Goal: Task Accomplishment & Management: Complete application form

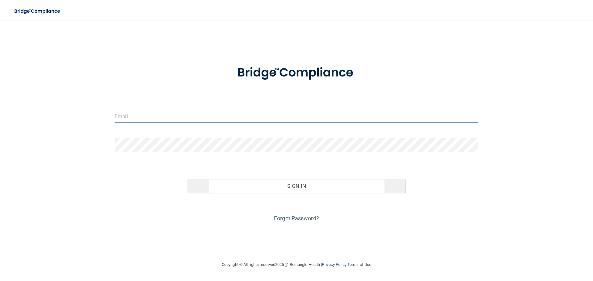
type input "[EMAIL_ADDRESS][DOMAIN_NAME]"
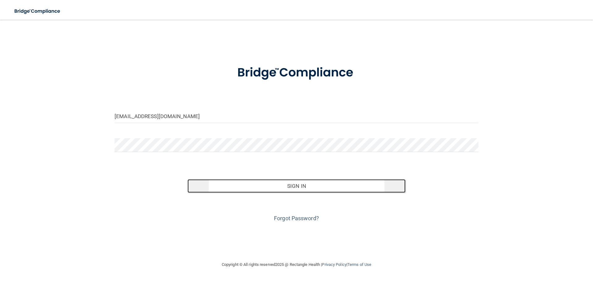
click at [268, 186] on button "Sign In" at bounding box center [296, 186] width 218 height 14
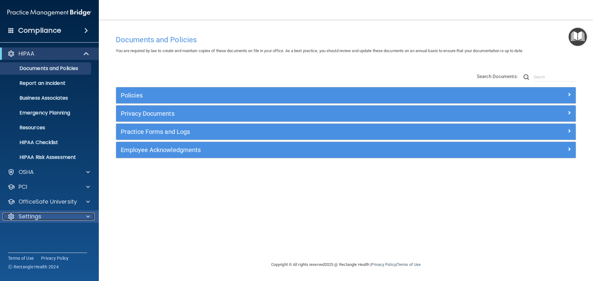
click at [27, 218] on p "Settings" at bounding box center [30, 216] width 23 height 7
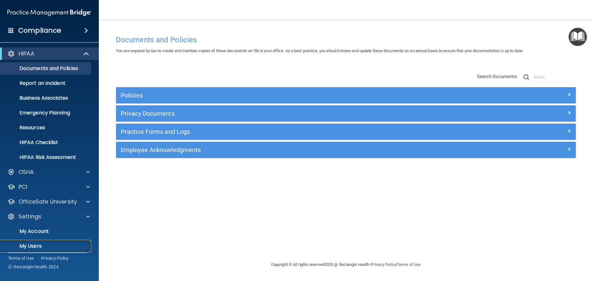
click at [25, 247] on p "My Users" at bounding box center [46, 246] width 84 height 6
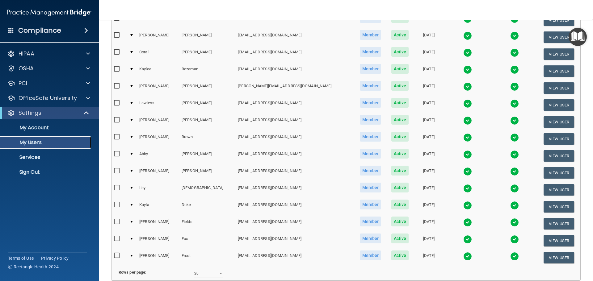
scroll to position [230, 0]
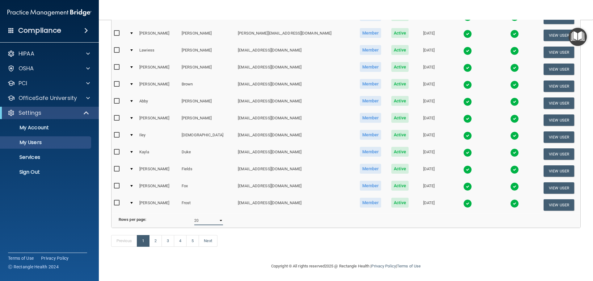
click at [202, 217] on select "10 20 30 40 all" at bounding box center [208, 220] width 29 height 9
select select "82"
click at [194, 216] on select "10 20 30 40 all" at bounding box center [208, 220] width 29 height 9
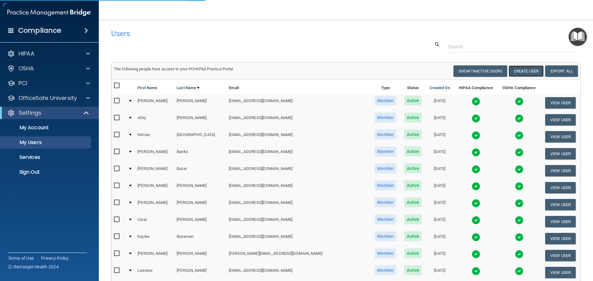
click at [523, 71] on button "Create User" at bounding box center [525, 70] width 35 height 11
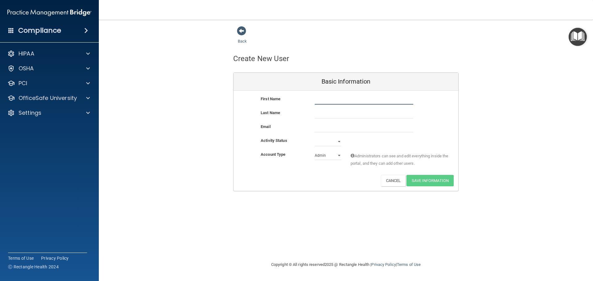
click at [325, 98] on input "text" at bounding box center [364, 99] width 98 height 9
paste input "[PERSON_NAME]"
type input "[PERSON_NAME]"
click at [320, 113] on input "text" at bounding box center [364, 113] width 98 height 9
click at [326, 114] on input "text" at bounding box center [364, 113] width 98 height 9
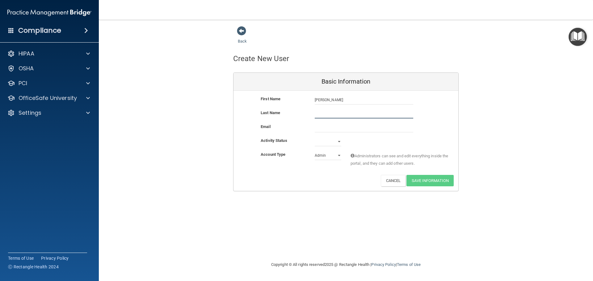
paste input "[PERSON_NAME]"
type input "[PERSON_NAME]"
click at [329, 128] on input "email" at bounding box center [364, 127] width 98 height 9
paste input "[EMAIL_ADDRESS][DOMAIN_NAME]"
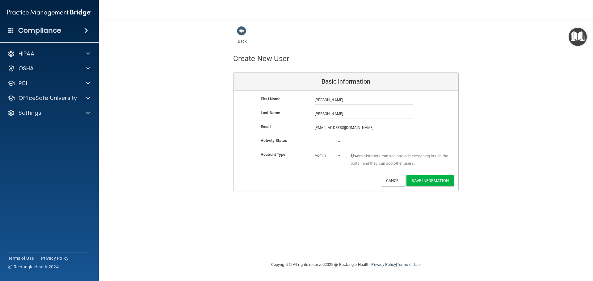
type input "[EMAIL_ADDRESS][DOMAIN_NAME]"
click at [338, 141] on select "Active Inactive" at bounding box center [328, 141] width 27 height 9
select select "active"
click at [315, 137] on select "Active Inactive" at bounding box center [328, 141] width 27 height 9
click at [322, 158] on select "Admin Member" at bounding box center [328, 155] width 27 height 9
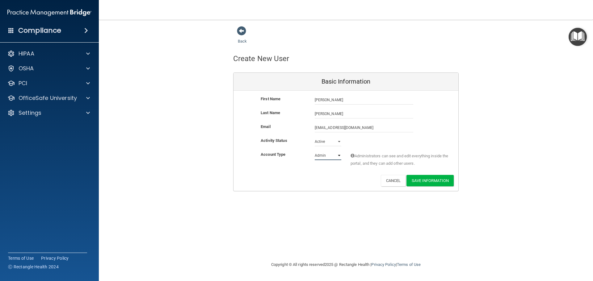
select select "practice_member"
click at [315, 151] on select "Admin Member" at bounding box center [328, 155] width 27 height 9
click at [429, 181] on button "Save Information" at bounding box center [429, 180] width 47 height 11
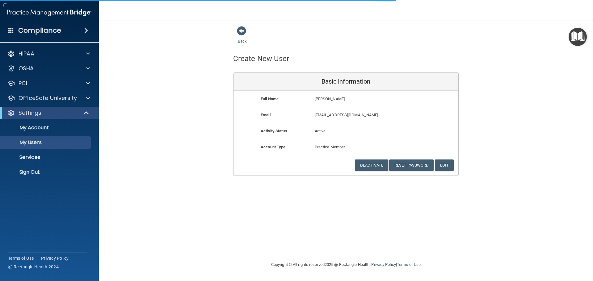
select select "20"
